Goal: Transaction & Acquisition: Purchase product/service

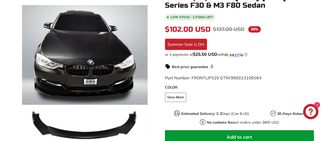
scroll to position [113, 0]
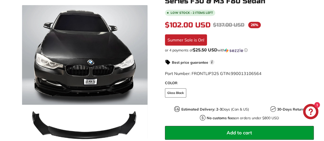
click at [140, 73] on icon at bounding box center [140, 76] width 12 height 12
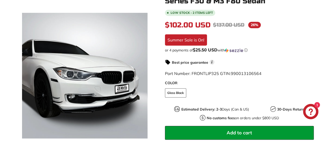
click at [140, 73] on icon at bounding box center [140, 76] width 12 height 12
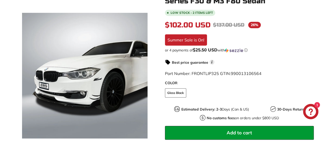
click at [140, 73] on icon at bounding box center [140, 76] width 12 height 12
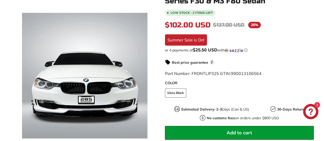
click at [140, 73] on icon at bounding box center [140, 76] width 12 height 12
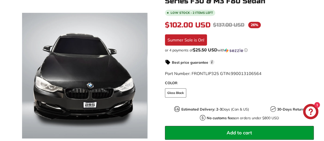
scroll to position [0, 58]
click at [140, 73] on icon at bounding box center [140, 76] width 12 height 12
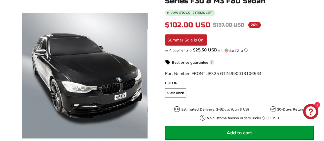
click at [140, 73] on icon at bounding box center [140, 76] width 12 height 12
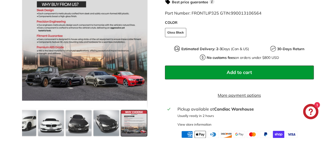
scroll to position [205, 0]
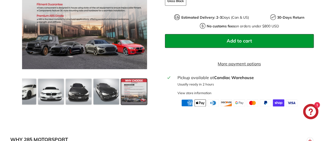
click at [89, 93] on span at bounding box center [79, 92] width 26 height 26
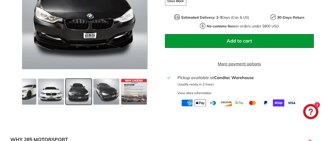
click at [55, 94] on span at bounding box center [51, 92] width 26 height 26
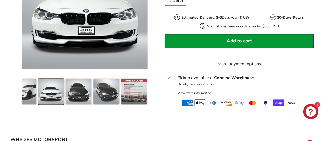
click at [26, 83] on span at bounding box center [23, 92] width 26 height 26
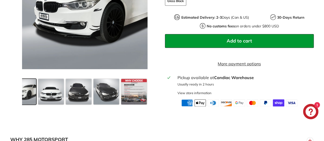
scroll to position [0, 3]
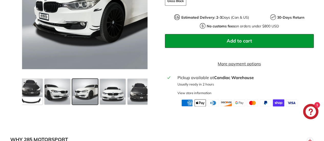
click at [38, 96] on span at bounding box center [31, 92] width 23 height 26
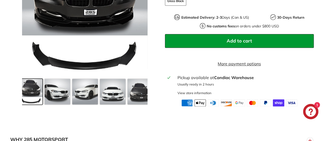
scroll to position [0, 0]
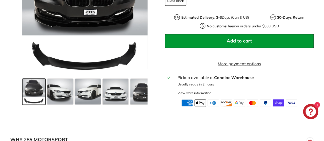
click at [139, 94] on span at bounding box center [143, 92] width 26 height 26
